Goal: Check status: Check status

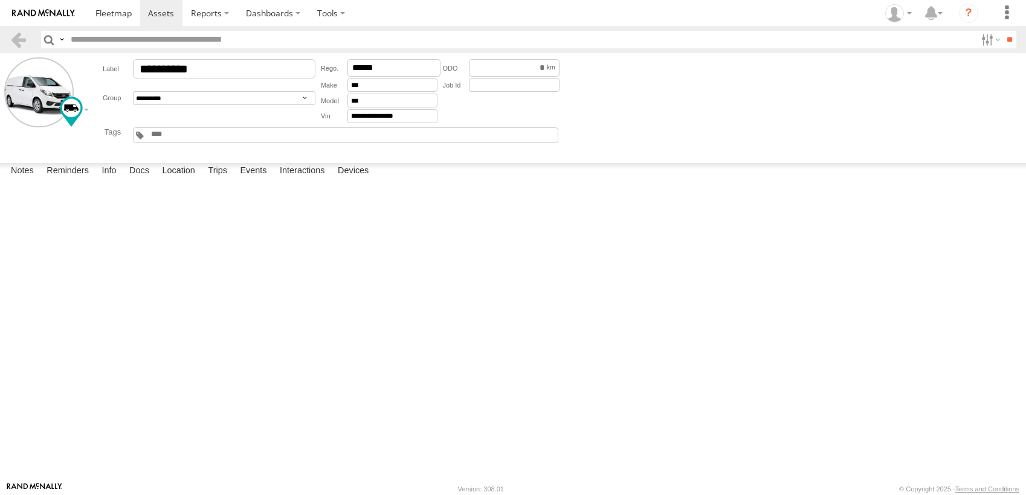
click at [167, 10] on span at bounding box center [161, 12] width 26 height 11
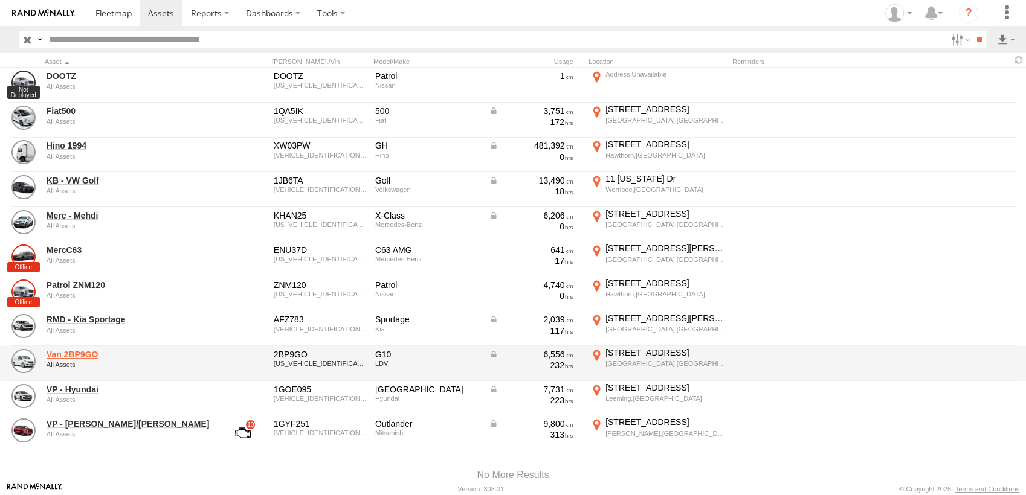
click at [76, 350] on link "Van 2BP9GO" at bounding box center [130, 354] width 166 height 11
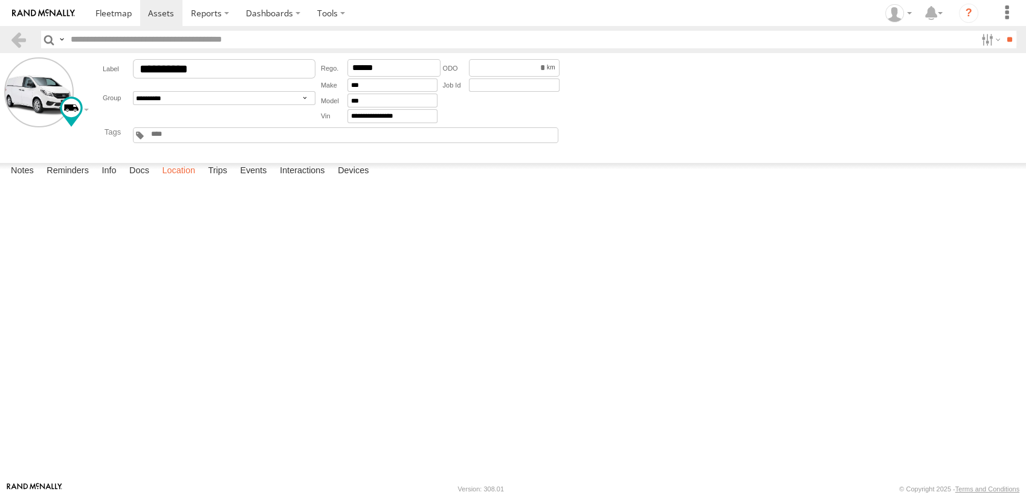
click at [179, 180] on label "Location" at bounding box center [178, 171] width 45 height 17
click at [216, 180] on label "Trips" at bounding box center [217, 171] width 31 height 17
